Goal: Task Accomplishment & Management: Use online tool/utility

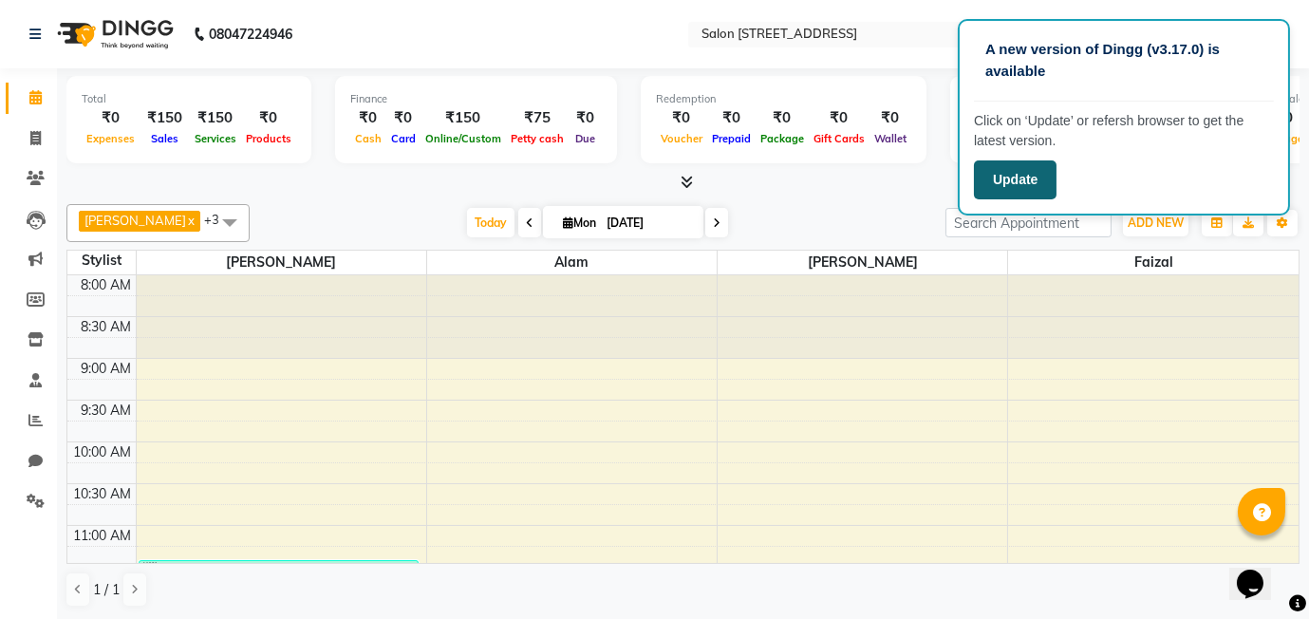
click at [1017, 182] on button "Update" at bounding box center [1015, 179] width 83 height 39
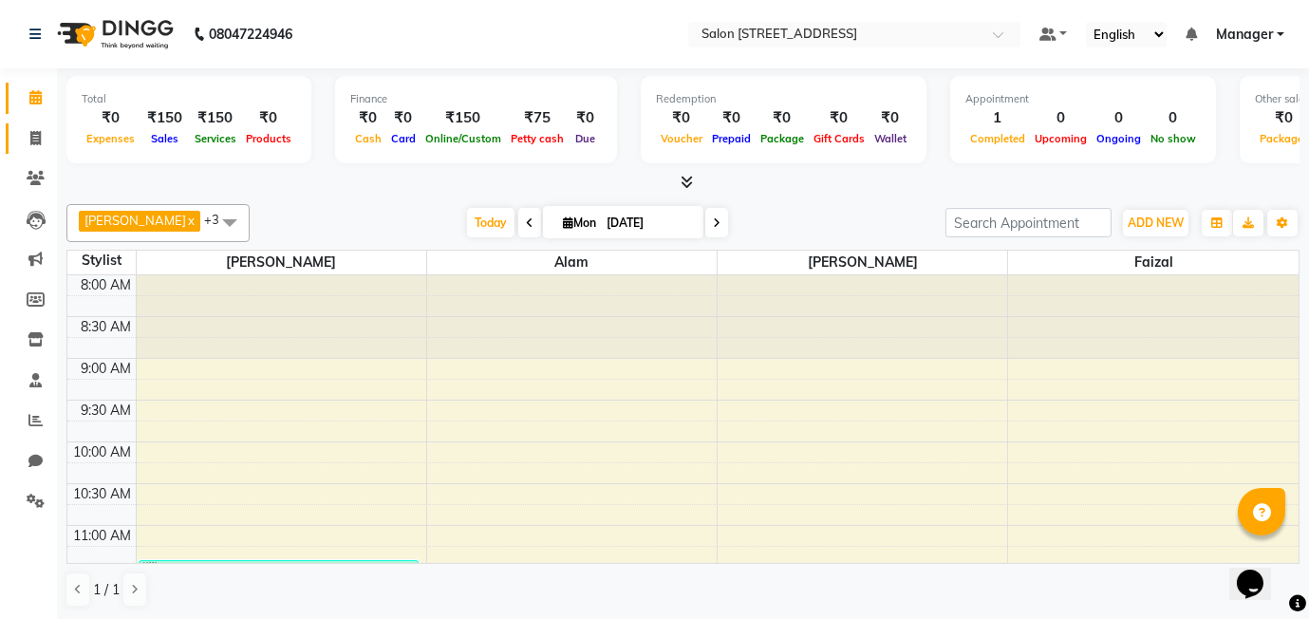
click at [36, 136] on icon at bounding box center [35, 138] width 10 height 14
select select "8448"
select select "service"
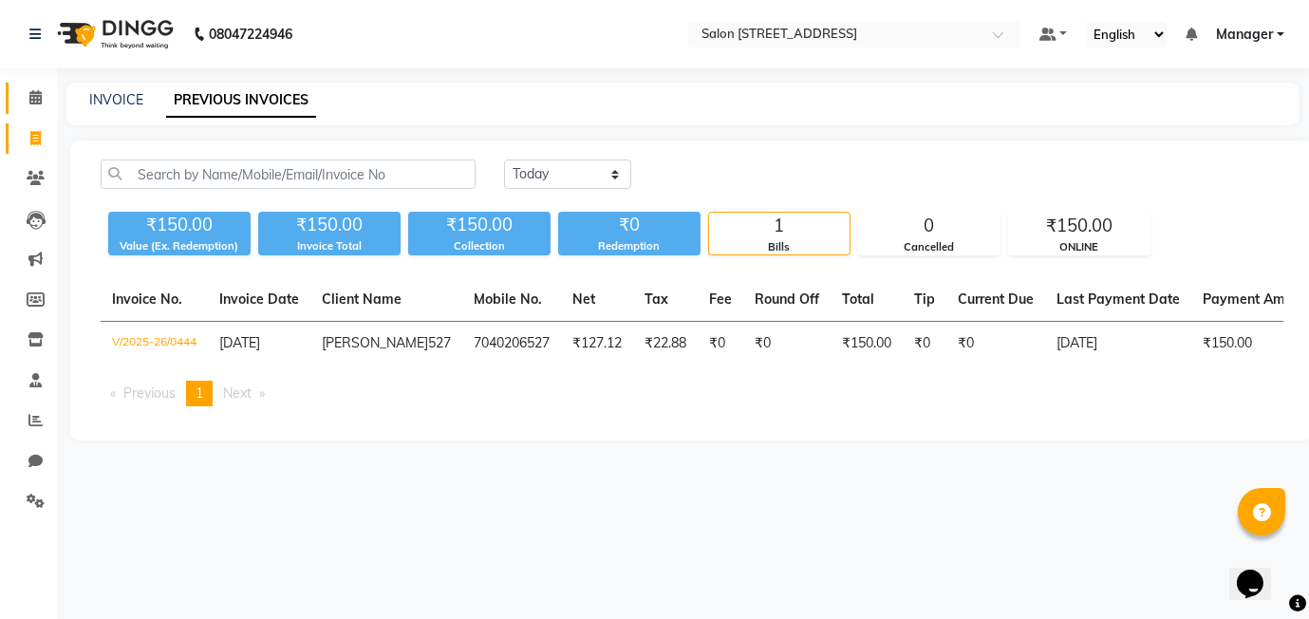
click at [34, 96] on icon at bounding box center [35, 97] width 12 height 14
